Goal: Task Accomplishment & Management: Manage account settings

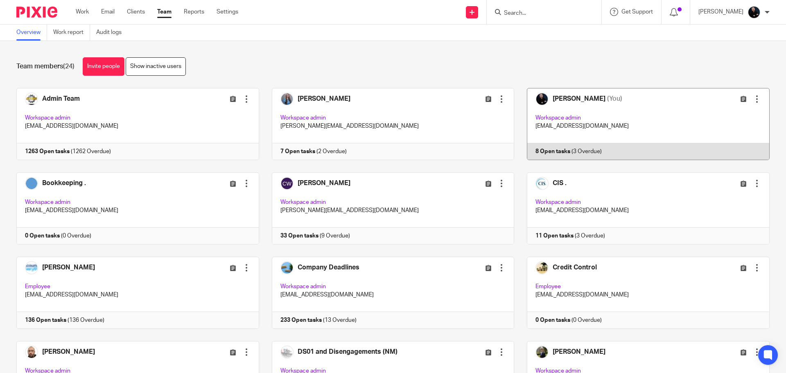
click at [573, 99] on link at bounding box center [641, 124] width 255 height 72
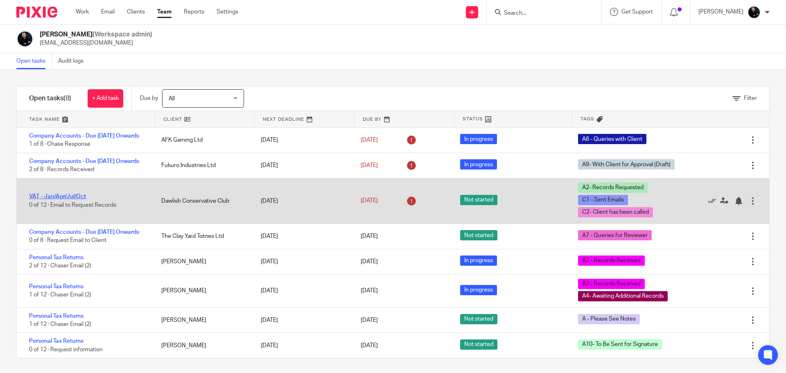
click at [37, 199] on link "VAT - Jan/Apr/Jul/Oct" at bounding box center [57, 197] width 57 height 6
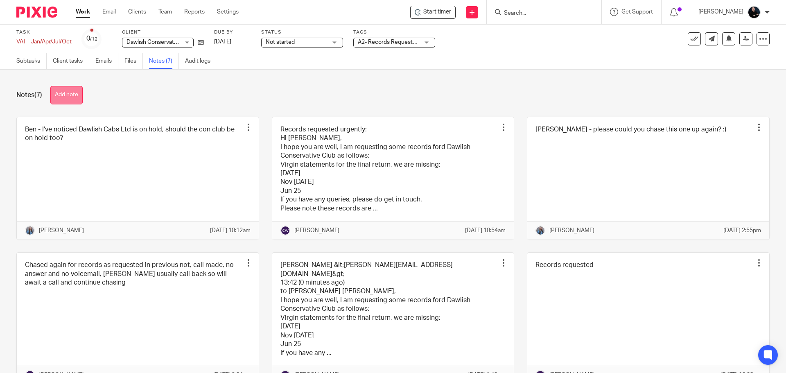
click at [60, 92] on button "Add note" at bounding box center [66, 95] width 32 height 18
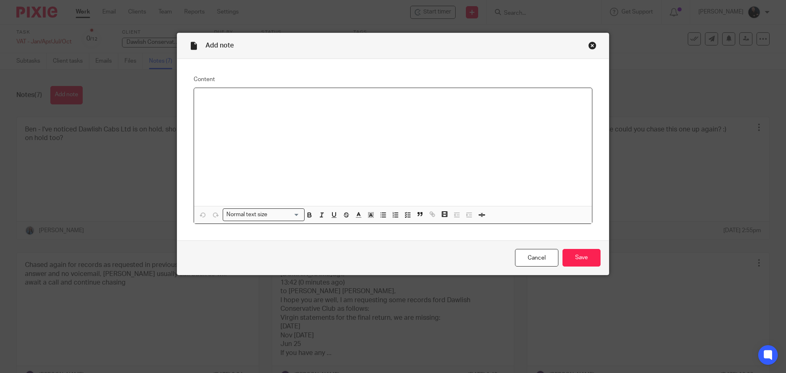
click at [274, 155] on div at bounding box center [393, 147] width 398 height 118
click at [576, 259] on input "Save" at bounding box center [581, 258] width 38 height 18
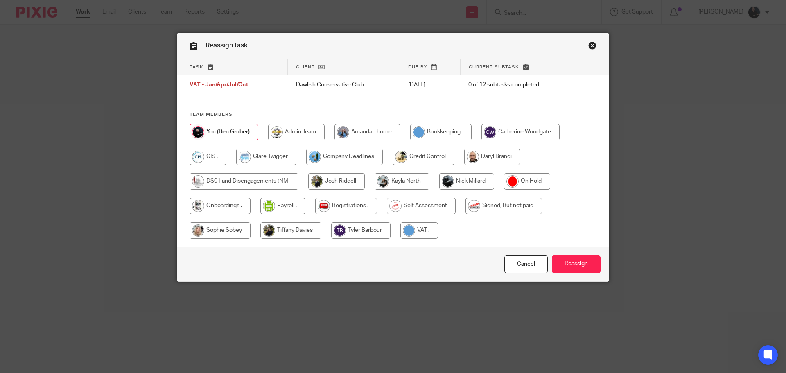
click at [472, 175] on input "radio" at bounding box center [466, 181] width 55 height 16
radio input "true"
click at [341, 130] on input "radio" at bounding box center [367, 132] width 66 height 16
radio input "true"
click at [577, 264] on input "Reassign" at bounding box center [576, 264] width 49 height 18
